Goal: Information Seeking & Learning: Check status

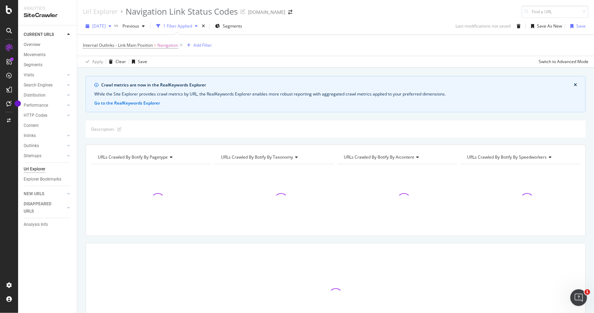
click at [106, 27] on span "[DATE]" at bounding box center [99, 26] width 14 height 6
click at [302, 22] on div "[DATE] vs Previous 1 Filter Applied Segments Last modifications not saved Save …" at bounding box center [335, 28] width 517 height 14
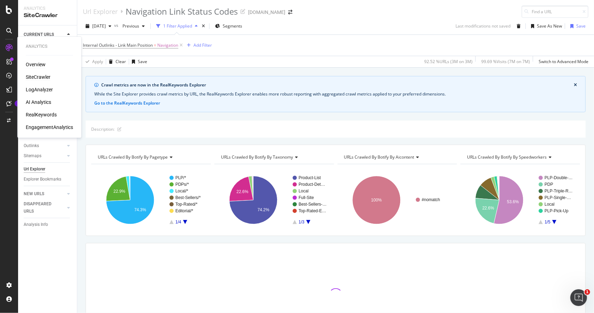
click at [39, 64] on div "Overview" at bounding box center [36, 64] width 20 height 7
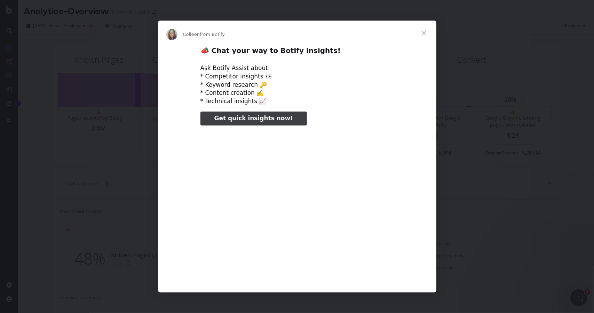
click at [423, 35] on span "Close" at bounding box center [424, 33] width 25 height 25
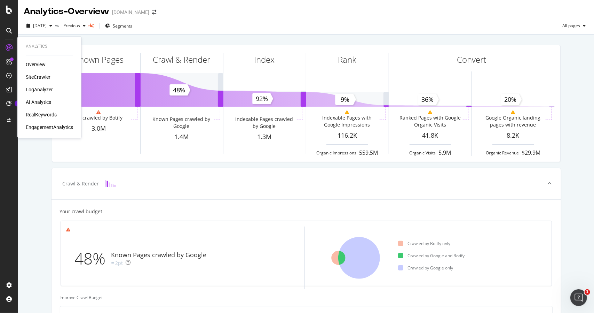
click at [36, 110] on div "Overview SiteCrawler LogAnalyzer AI Analytics RealKeywords EngagementAnalytics" at bounding box center [49, 96] width 47 height 70
click at [38, 115] on div "RealKeywords" at bounding box center [41, 114] width 31 height 7
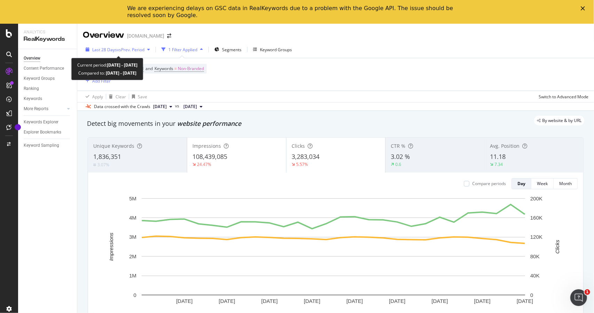
click at [104, 49] on span "Last 28 Days" at bounding box center [104, 50] width 25 height 6
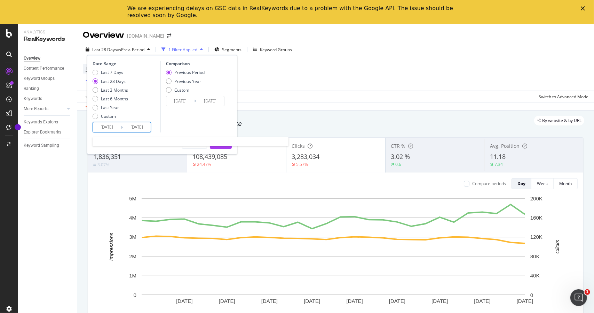
click at [119, 125] on input "[DATE]" at bounding box center [107, 127] width 28 height 10
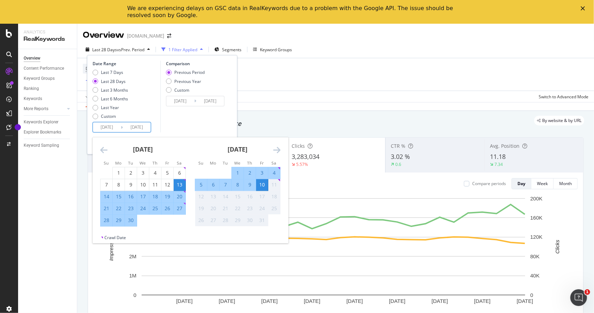
click at [248, 183] on div "9" at bounding box center [250, 184] width 12 height 7
type input "[DATE]"
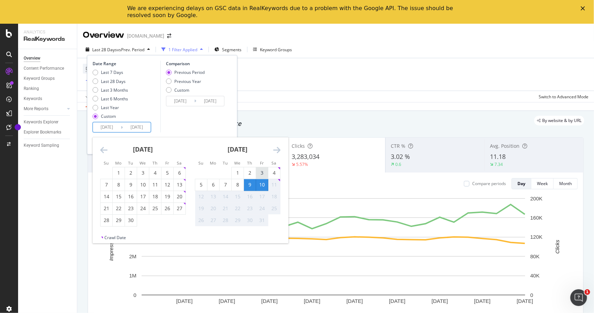
click at [264, 172] on div "3" at bounding box center [262, 172] width 12 height 7
type input "[DATE]"
click at [264, 183] on div "10" at bounding box center [262, 184] width 12 height 7
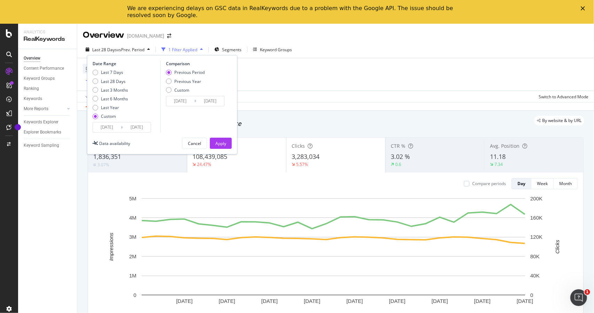
click at [111, 126] on input "[DATE]" at bounding box center [107, 127] width 28 height 10
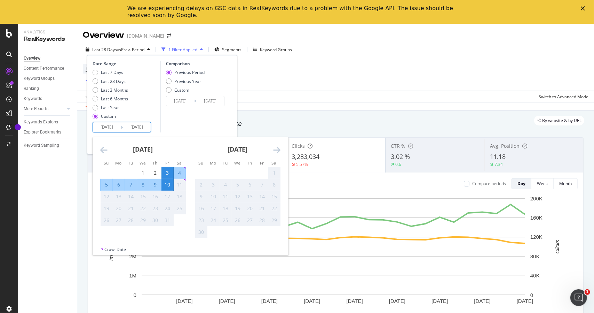
click at [180, 171] on div "4" at bounding box center [180, 172] width 12 height 7
type input "[DATE]"
click at [169, 184] on div "10" at bounding box center [168, 184] width 12 height 7
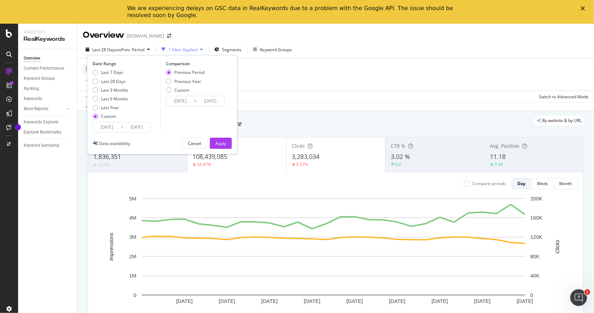
click at [136, 127] on input "[DATE]" at bounding box center [137, 127] width 28 height 10
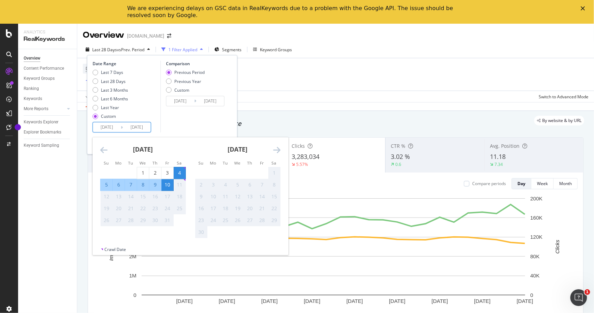
click at [183, 123] on div "Comparison Previous Period Previous Year Custom [DATE] Navigate forward to inte…" at bounding box center [194, 97] width 66 height 72
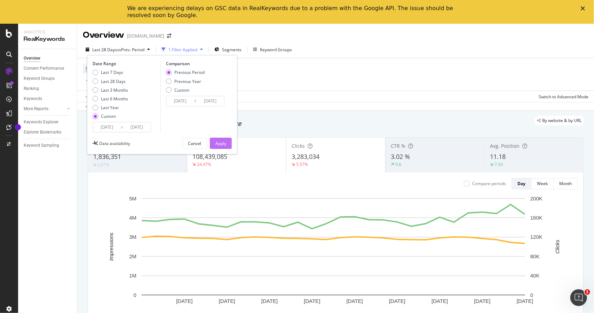
click at [231, 147] on button "Apply" at bounding box center [221, 143] width 22 height 11
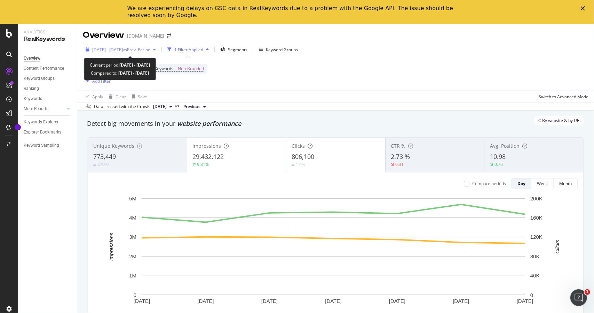
click at [104, 52] on span "[DATE] - [DATE]" at bounding box center [107, 50] width 31 height 6
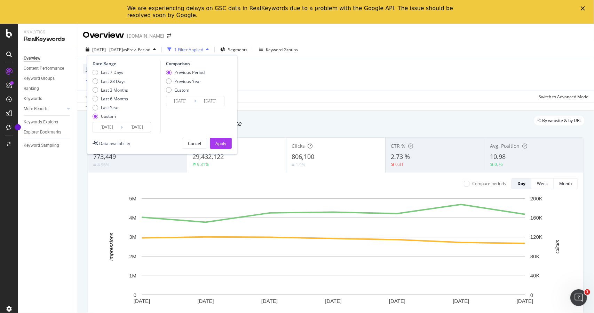
click at [119, 128] on input "[DATE]" at bounding box center [107, 127] width 28 height 10
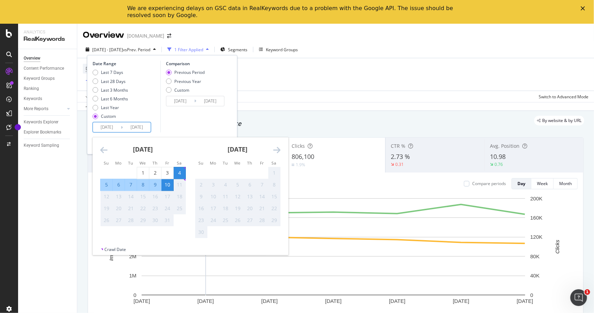
click at [210, 126] on div "Comparison Previous Period Previous Year Custom [DATE] Navigate forward to inte…" at bounding box center [194, 97] width 66 height 72
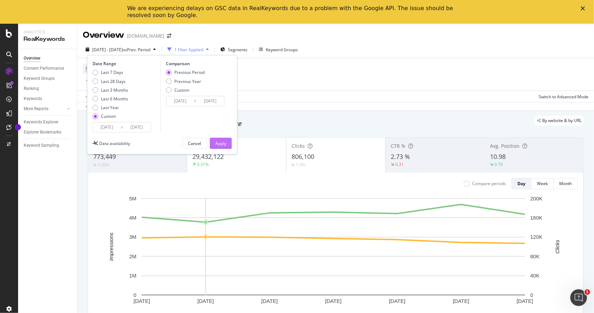
click at [214, 145] on button "Apply" at bounding box center [221, 143] width 22 height 11
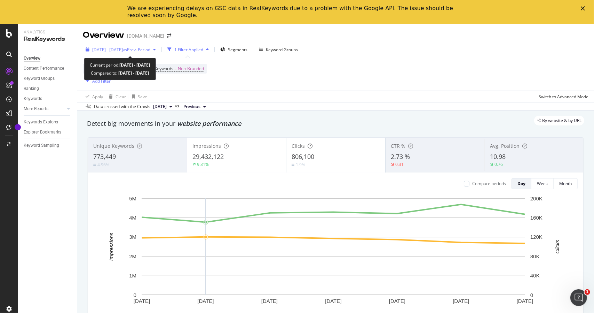
click at [159, 46] on div "[DATE] - [DATE] vs Prev. Period" at bounding box center [121, 49] width 76 height 10
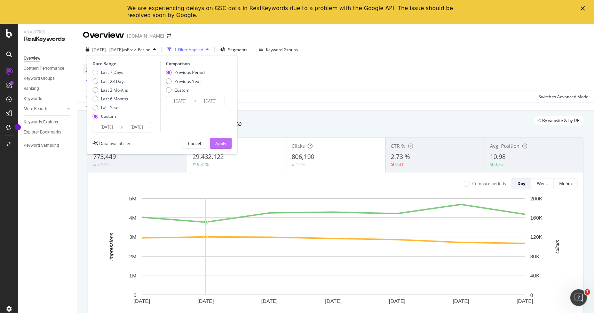
click at [223, 141] on div "Apply" at bounding box center [221, 143] width 11 height 6
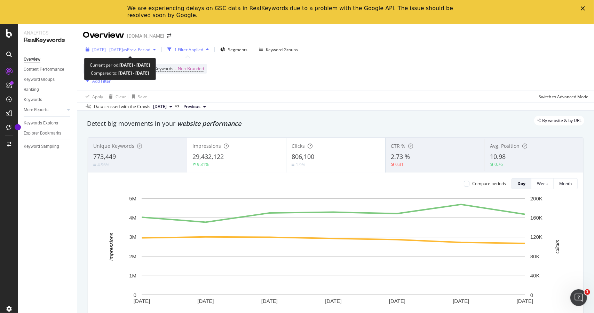
click at [123, 51] on span "[DATE] - [DATE]" at bounding box center [107, 50] width 31 height 6
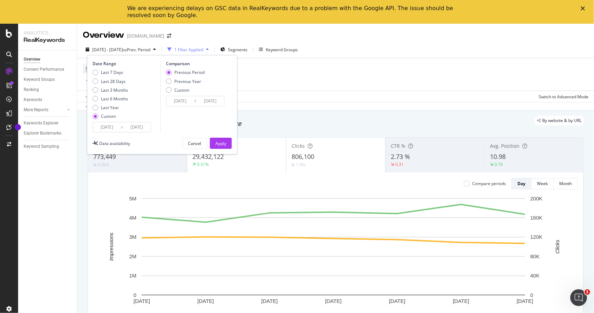
click at [131, 125] on input "[DATE]" at bounding box center [137, 127] width 28 height 10
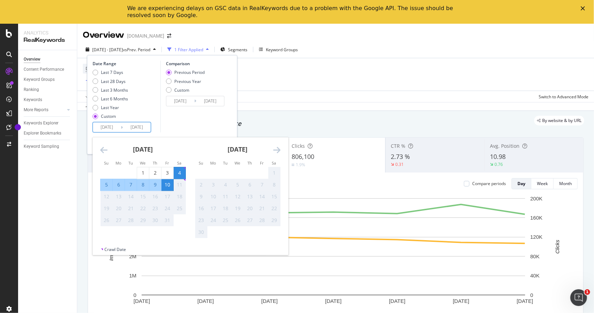
click at [175, 126] on div "Comparison Previous Period Previous Year Custom [DATE] Navigate forward to inte…" at bounding box center [194, 97] width 66 height 72
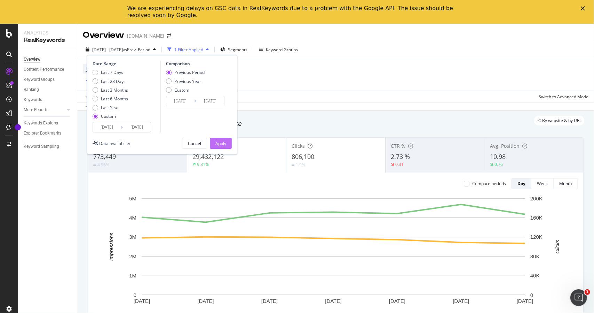
click at [223, 141] on div "Apply" at bounding box center [221, 143] width 11 height 6
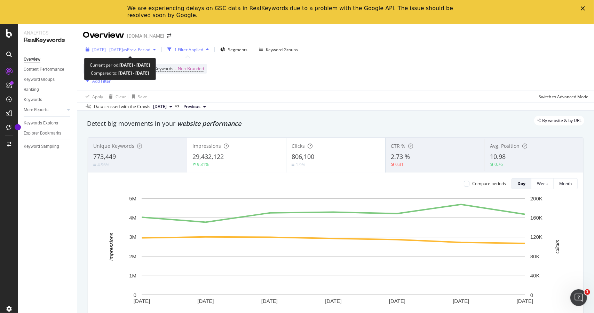
click at [144, 48] on span "vs Prev. Period" at bounding box center [137, 50] width 28 height 6
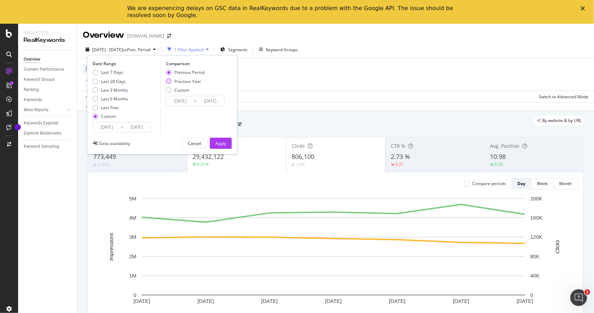
click at [177, 81] on div "Previous Year" at bounding box center [187, 81] width 27 height 6
type input "2024/10/05"
type input "2024/10/11"
click at [187, 96] on input "2024/10/05" at bounding box center [180, 101] width 28 height 10
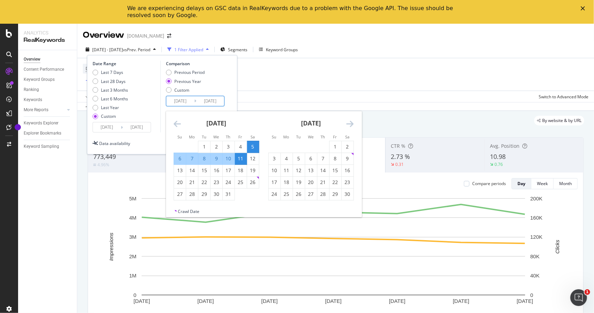
click at [226, 93] on div "Previous Period Previous Year Custom" at bounding box center [196, 82] width 61 height 26
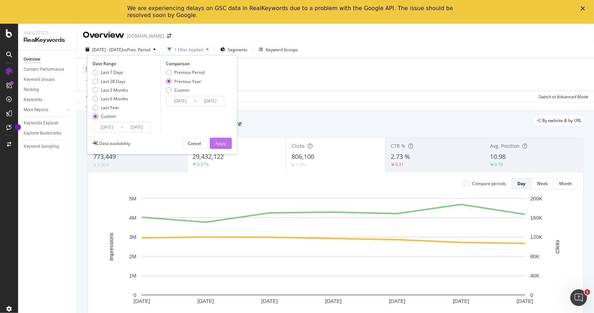
click at [223, 141] on div "Apply" at bounding box center [221, 143] width 11 height 6
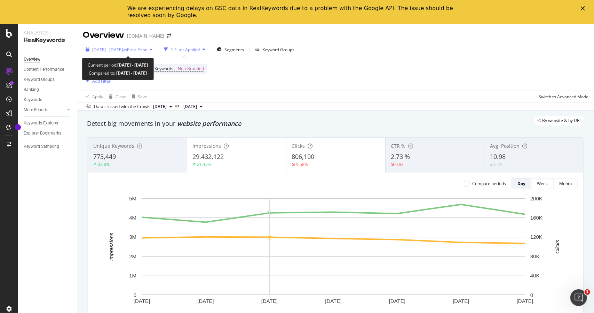
click at [114, 50] on span "[DATE] - [DATE]" at bounding box center [107, 50] width 31 height 6
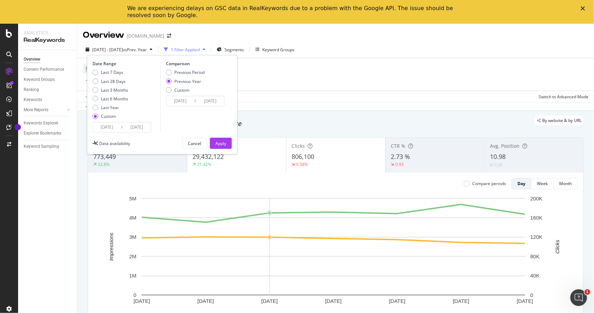
click at [111, 122] on div "2025/10/04 Navigate forward to interact with the calendar and select a date. Pr…" at bounding box center [122, 127] width 58 height 10
click at [112, 126] on input "[DATE]" at bounding box center [107, 127] width 28 height 10
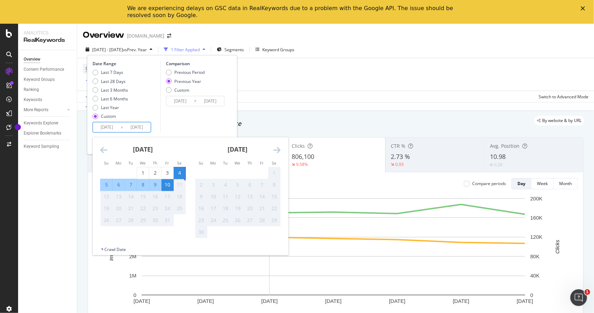
click at [183, 113] on div "Comparison Previous Period Previous Year Custom 2024/10/05 Navigate forward to …" at bounding box center [194, 97] width 66 height 72
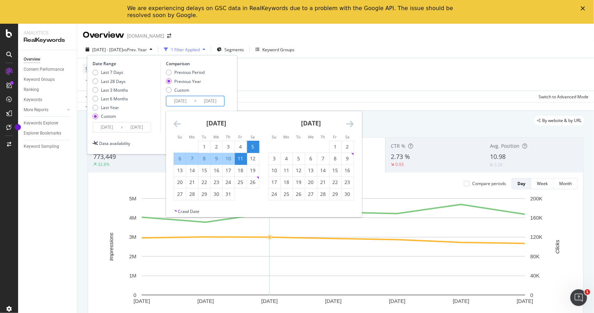
click at [191, 102] on input "2024/10/05" at bounding box center [180, 101] width 28 height 10
click at [229, 84] on div "Date Range Last 7 Days Last 28 Days Last 3 Months Last 6 Months Last Year Custo…" at bounding box center [162, 97] width 139 height 72
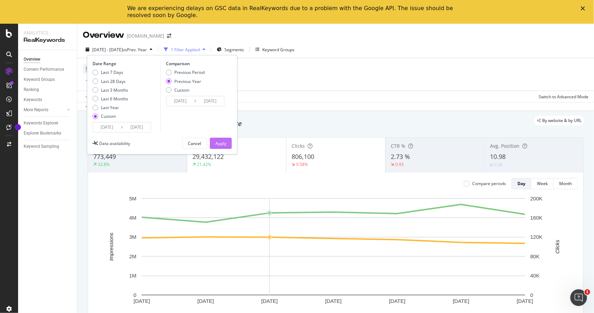
click at [227, 142] on button "Apply" at bounding box center [221, 143] width 22 height 11
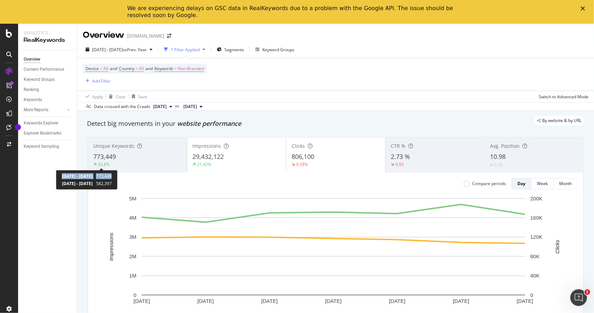
drag, startPoint x: 143, startPoint y: 176, endPoint x: 62, endPoint y: 174, distance: 81.5
click at [62, 174] on div "2025 Oct. 4th - 2025 Oct. 10th 773,449 2024 Oct. 5th - 2024 Oct. 11th 582,397" at bounding box center [87, 179] width 62 height 19
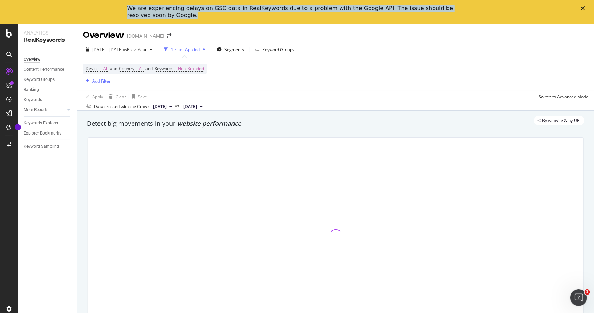
drag, startPoint x: 127, startPoint y: 7, endPoint x: 186, endPoint y: 11, distance: 59.3
click at [156, 16] on div "We are experiencing delays on GSC data in RealKeywords due to a problem with th…" at bounding box center [297, 12] width 594 height 18
